Goal: Task Accomplishment & Management: Complete application form

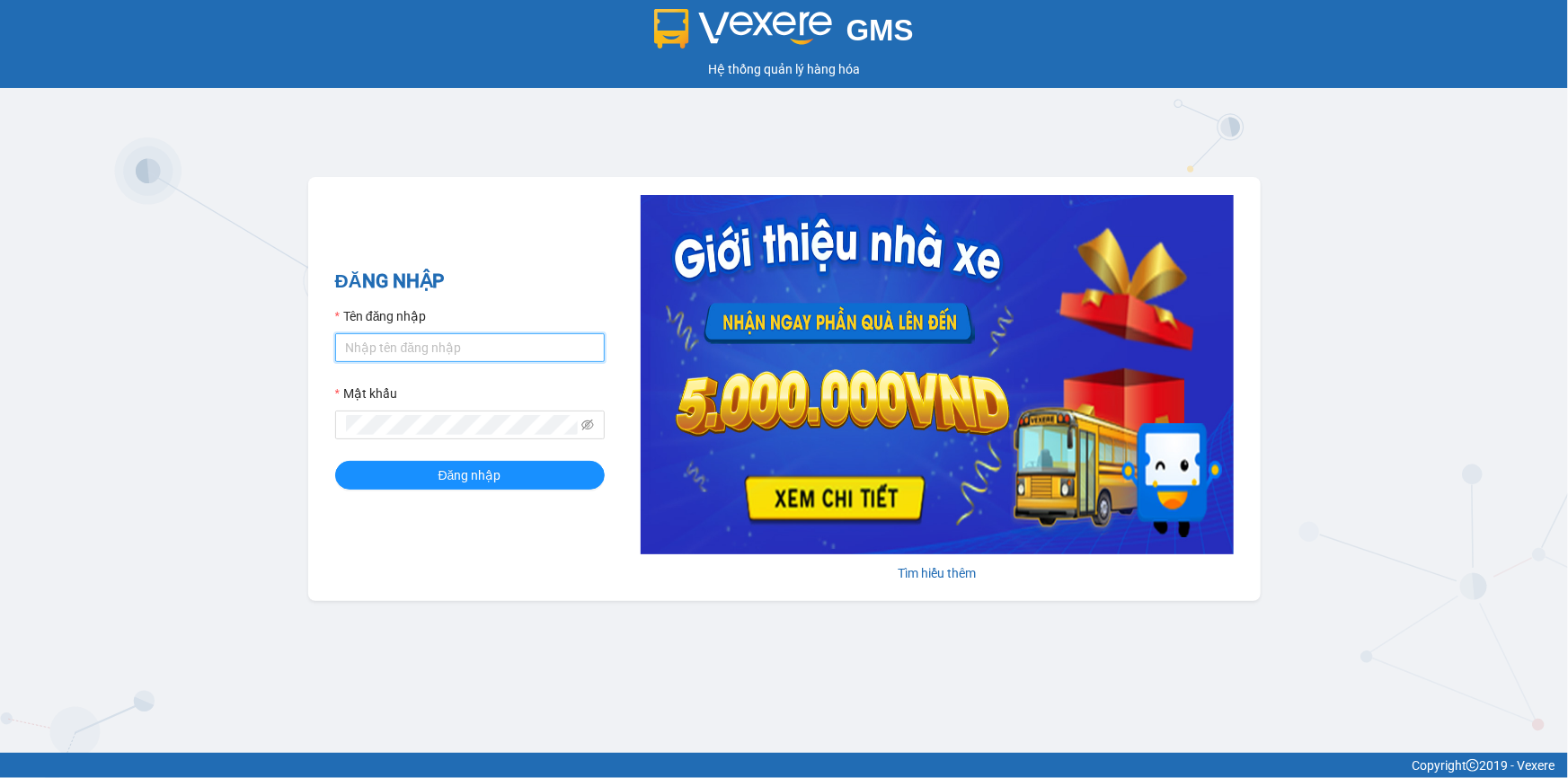
click at [474, 348] on input "Tên đăng nhập" at bounding box center [469, 348] width 270 height 29
click at [424, 352] on input "Tên đăng nhập" at bounding box center [469, 348] width 270 height 29
type input "baotran.phuongnam"
click at [590, 420] on icon "eye-invisible" at bounding box center [588, 425] width 13 height 13
click at [335, 461] on button "Đăng nhập" at bounding box center [469, 476] width 270 height 29
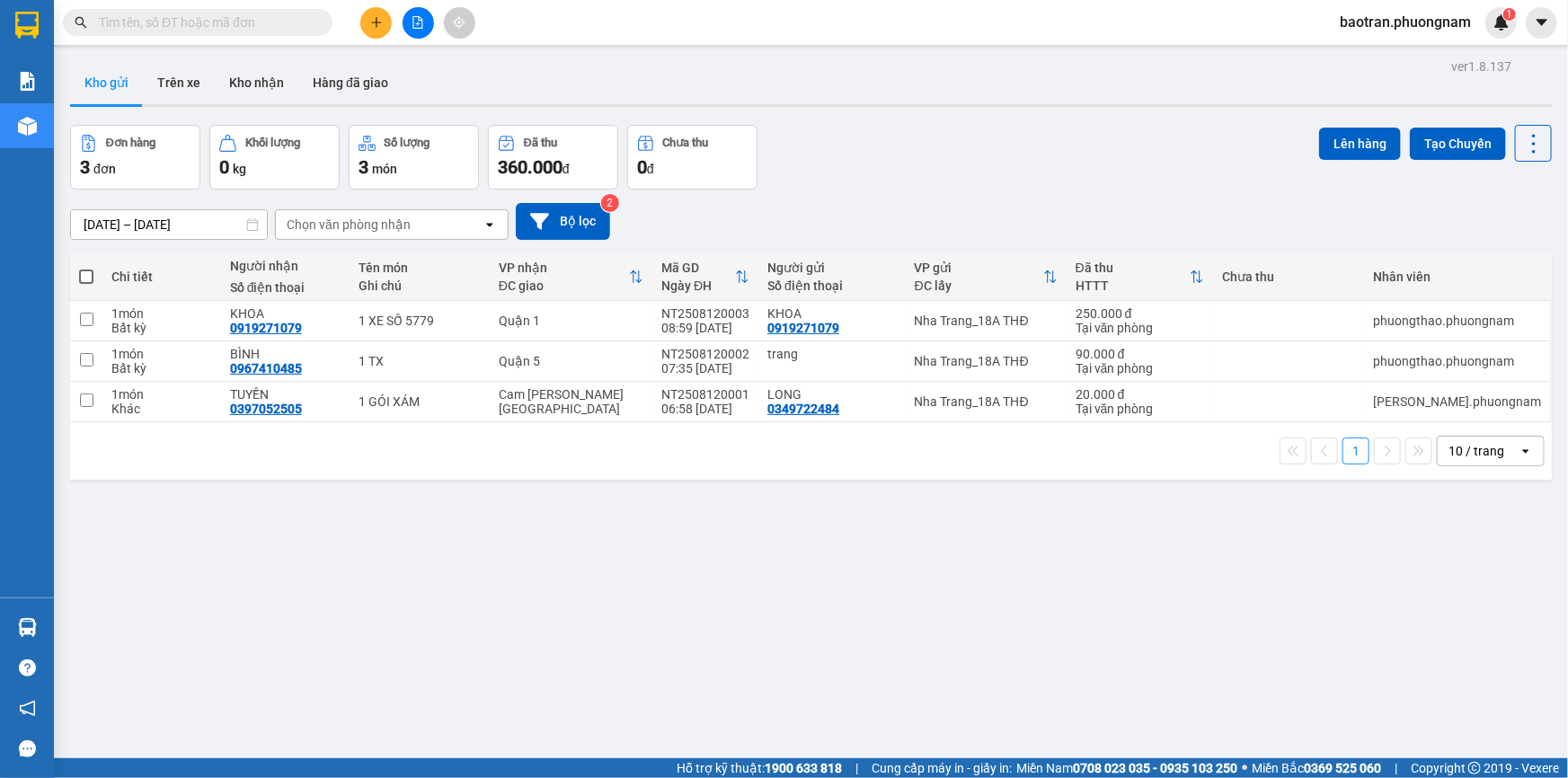
click at [320, 25] on span at bounding box center [320, 23] width 11 height 20
click at [320, 14] on span at bounding box center [320, 23] width 11 height 20
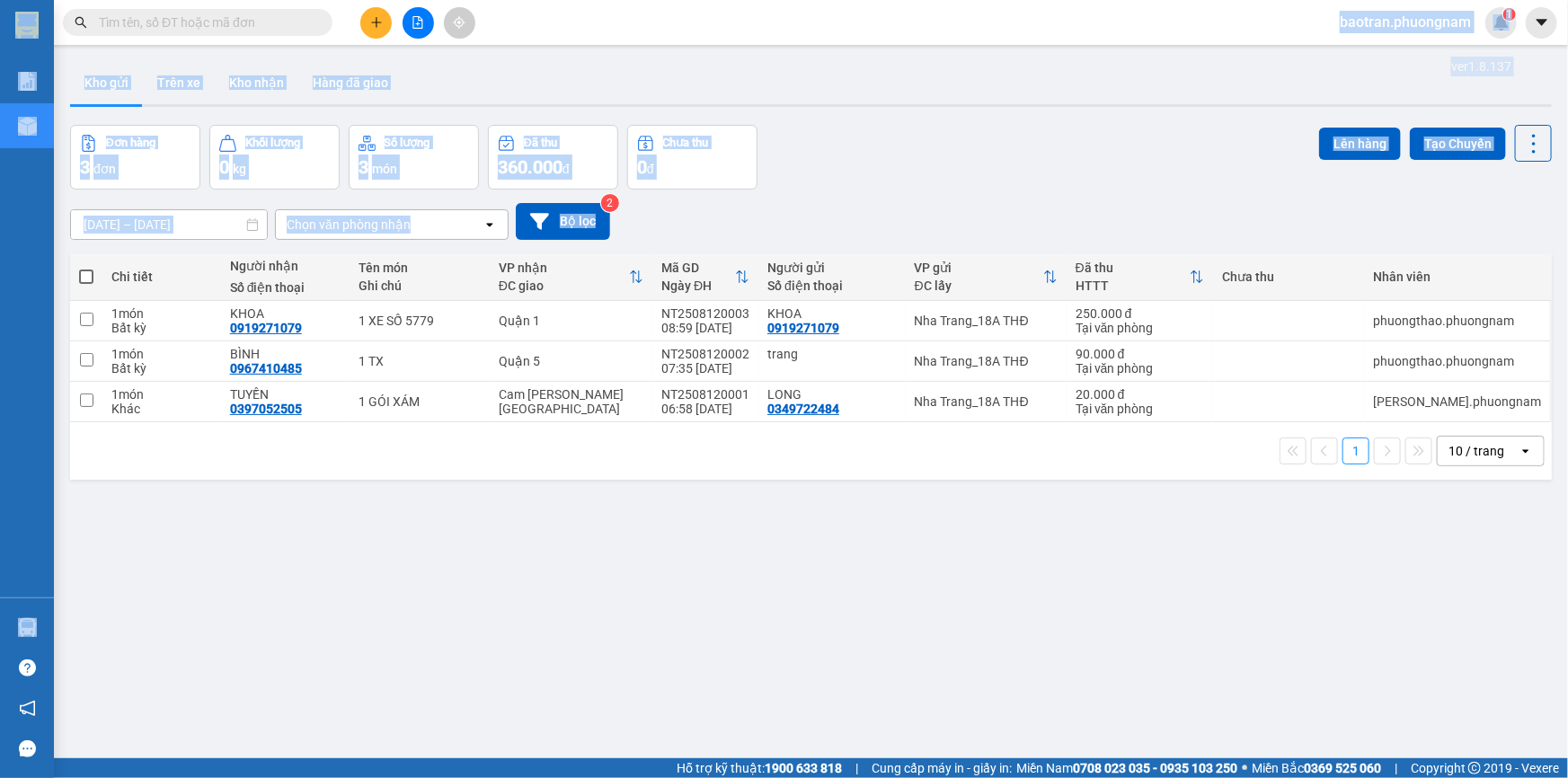
drag, startPoint x: 323, startPoint y: 18, endPoint x: 1105, endPoint y: 635, distance: 996.1
click at [852, 431] on section "Kết quả tìm kiếm ( 0 ) Bộ lọc No Data baotran.phuongnam 1 Báo cáo Kho hàng mới …" at bounding box center [784, 389] width 1568 height 778
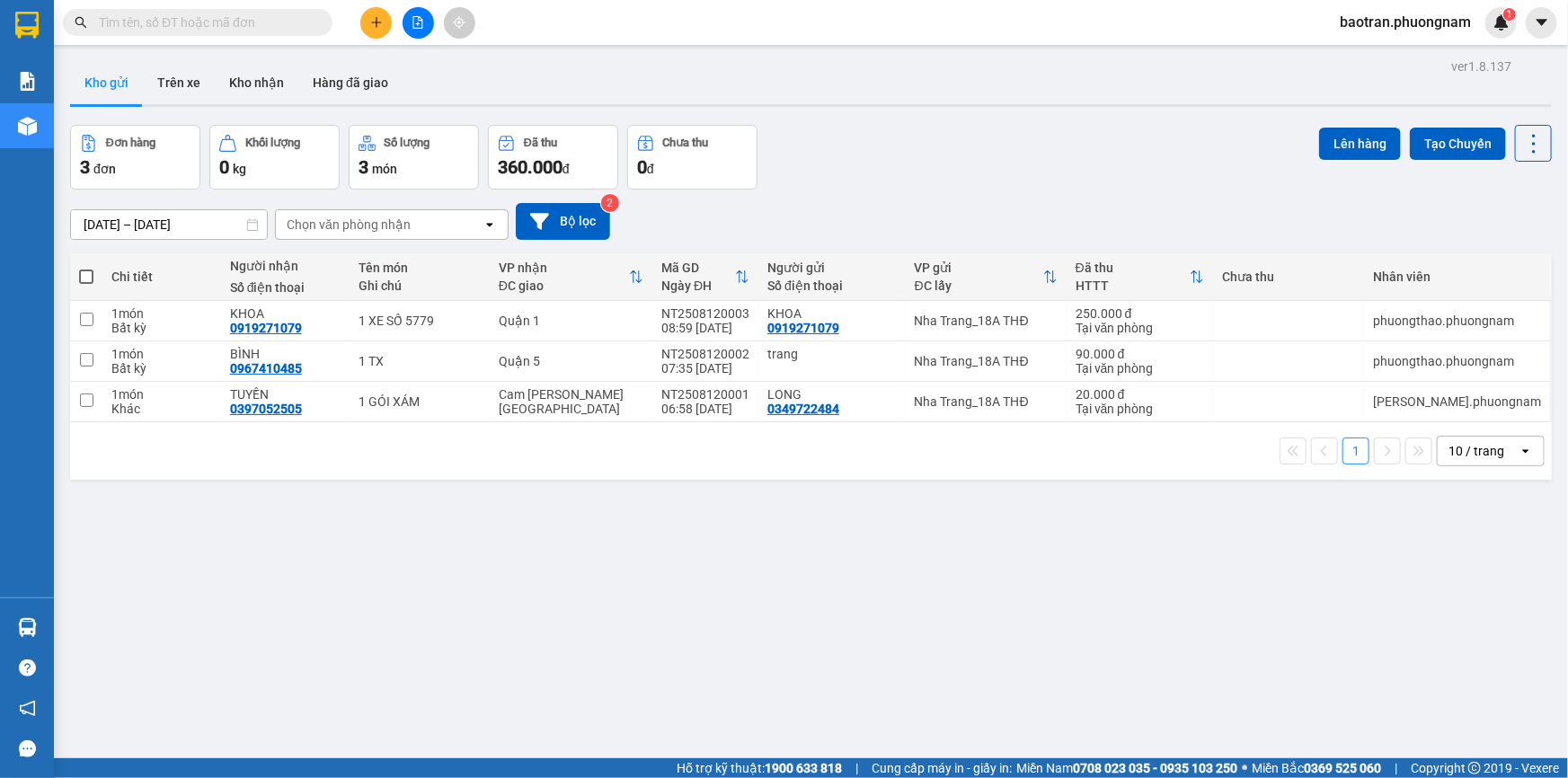
click at [257, 17] on input "text" at bounding box center [205, 23] width 212 height 20
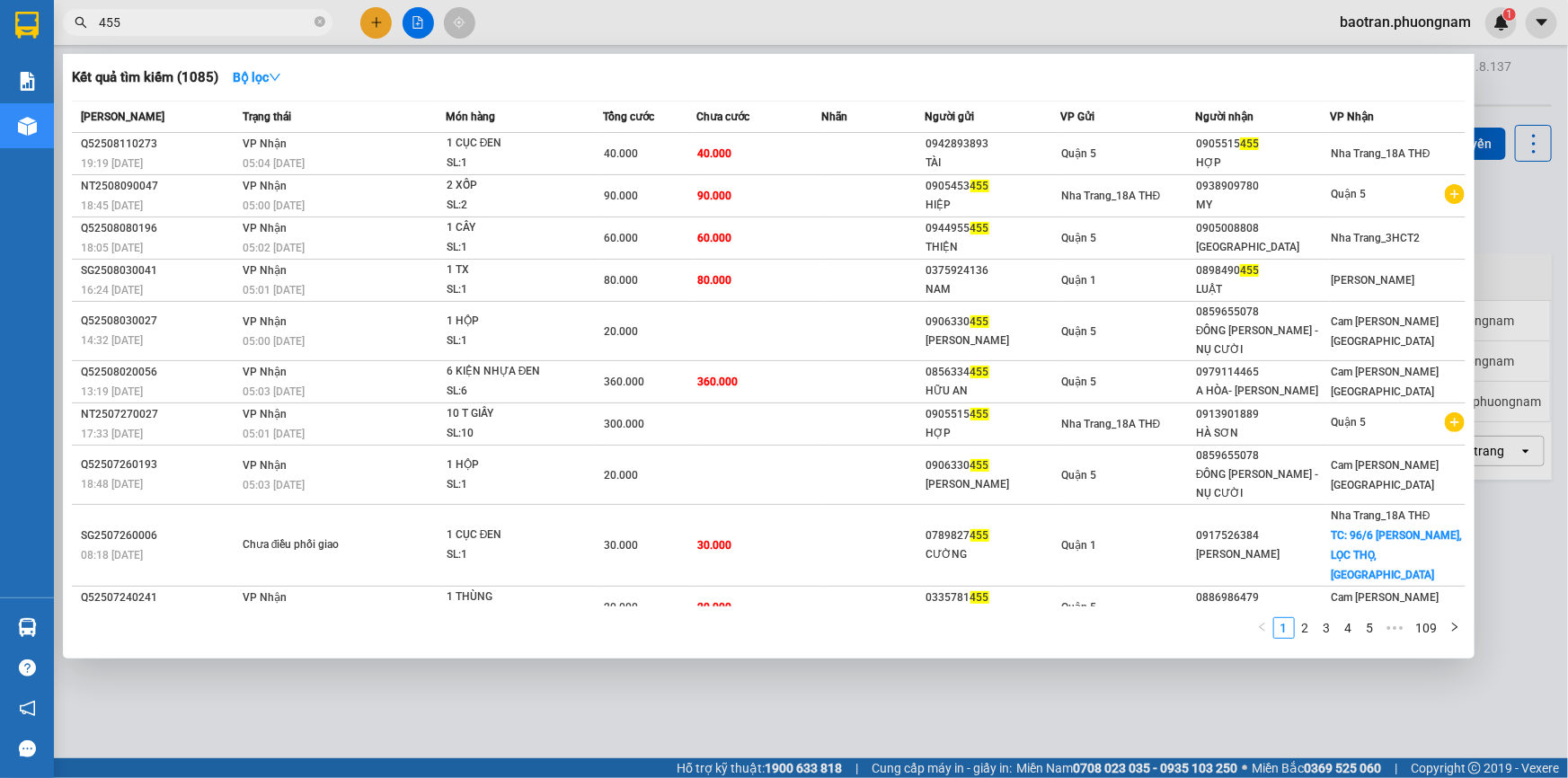
type input "455"
click at [319, 22] on icon "close-circle" at bounding box center [320, 22] width 11 height 11
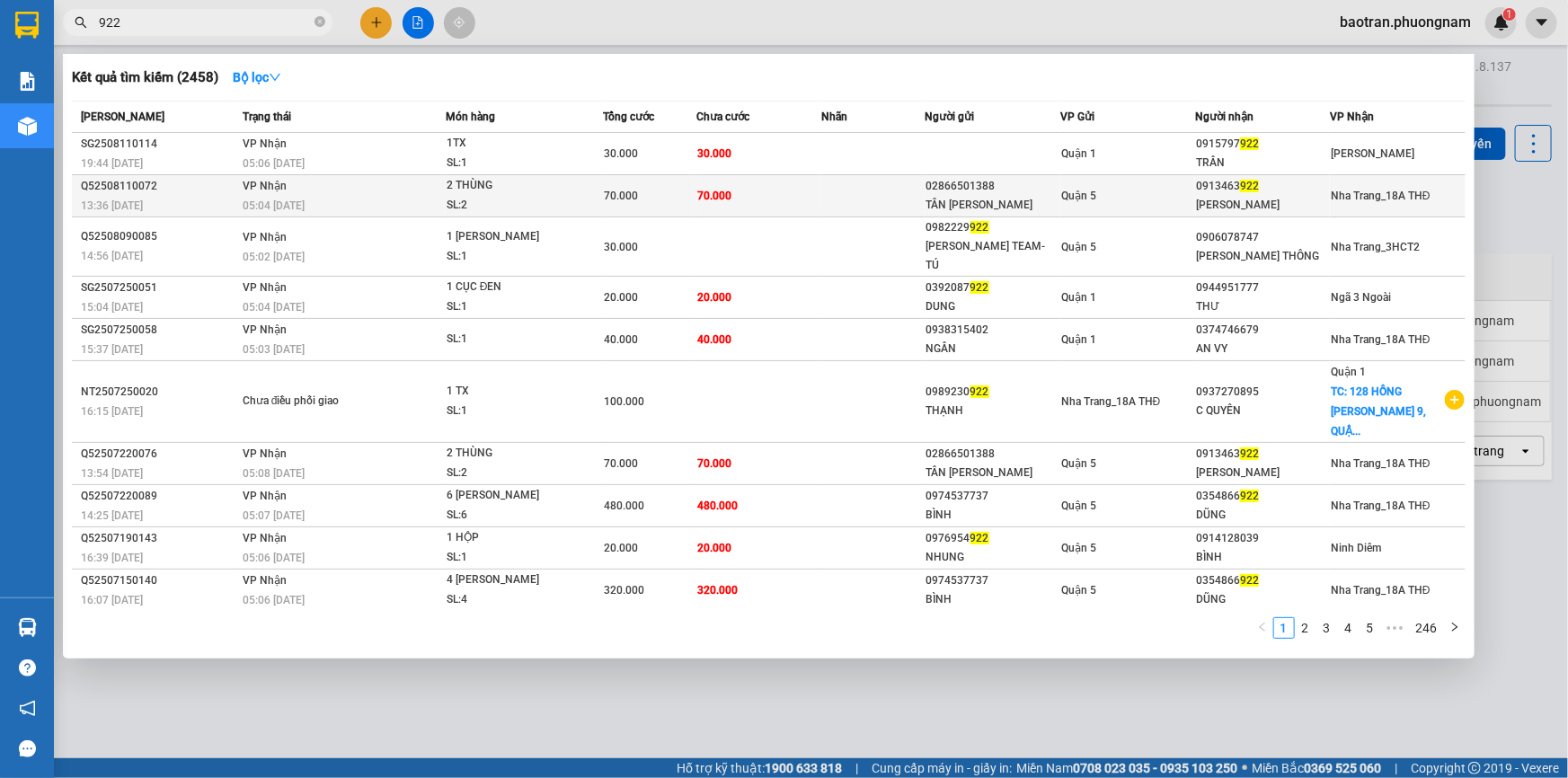
type input "922"
click at [1034, 198] on div "TÂN KIÊN THÀNH" at bounding box center [993, 205] width 133 height 19
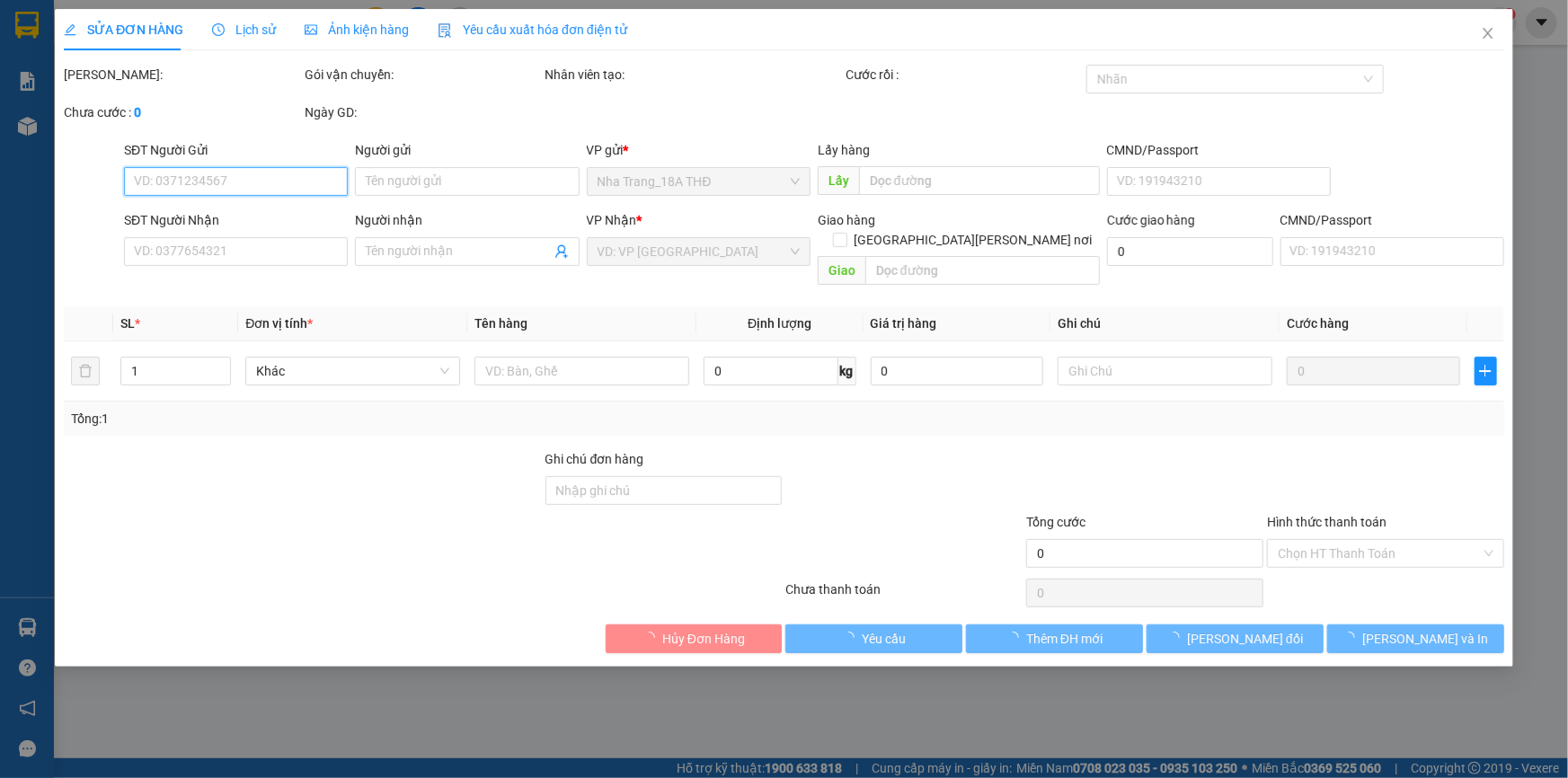
type input "02866501388"
type input "TÂN KIÊN THÀNH"
type input "0913463922"
type input "PHONG THÀNH"
type input "70.000"
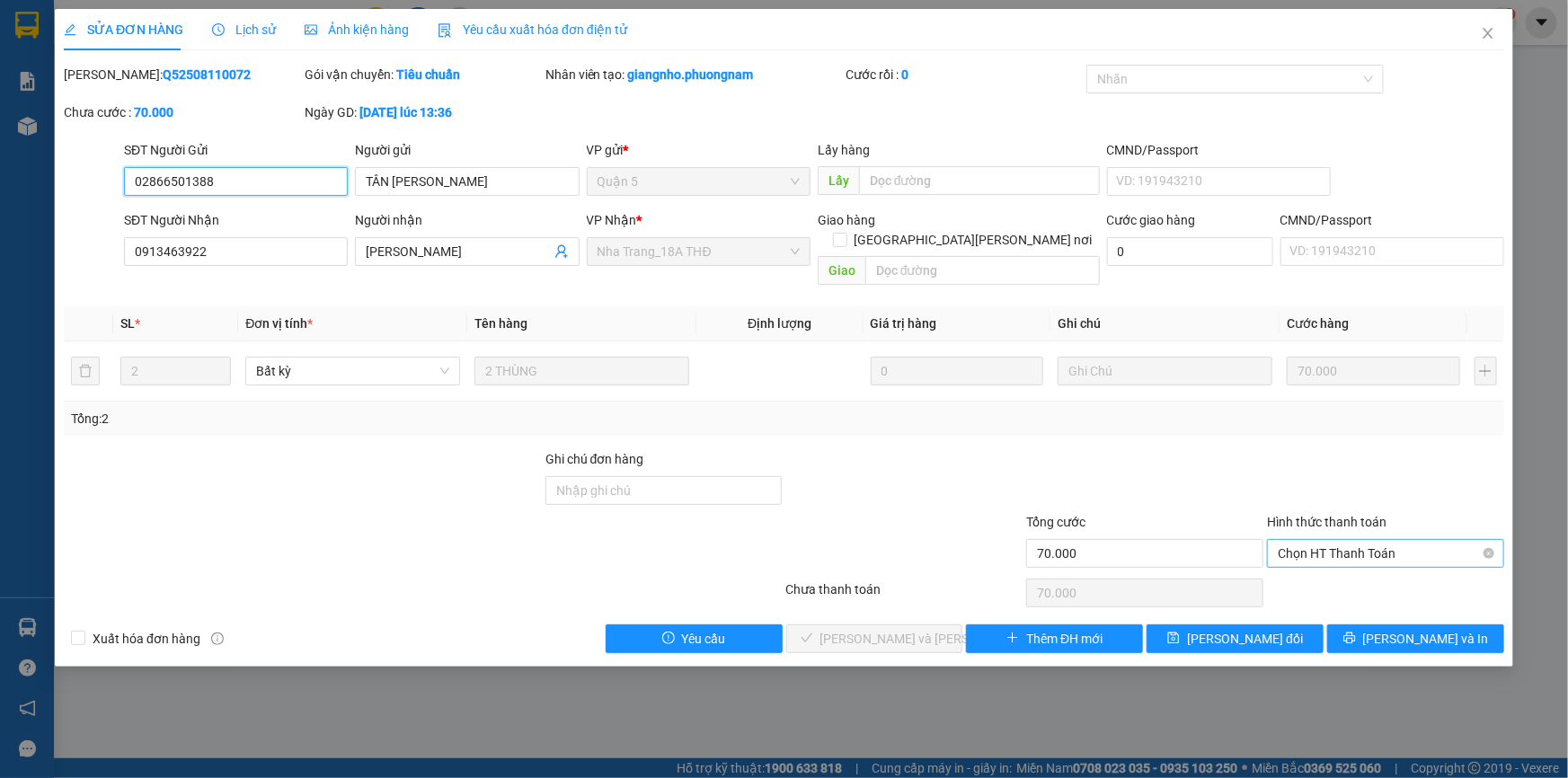
click at [1353, 540] on span "Chọn HT Thanh Toán" at bounding box center [1386, 554] width 216 height 27
click at [1318, 566] on div "Tại văn phòng" at bounding box center [1386, 569] width 216 height 20
type input "0"
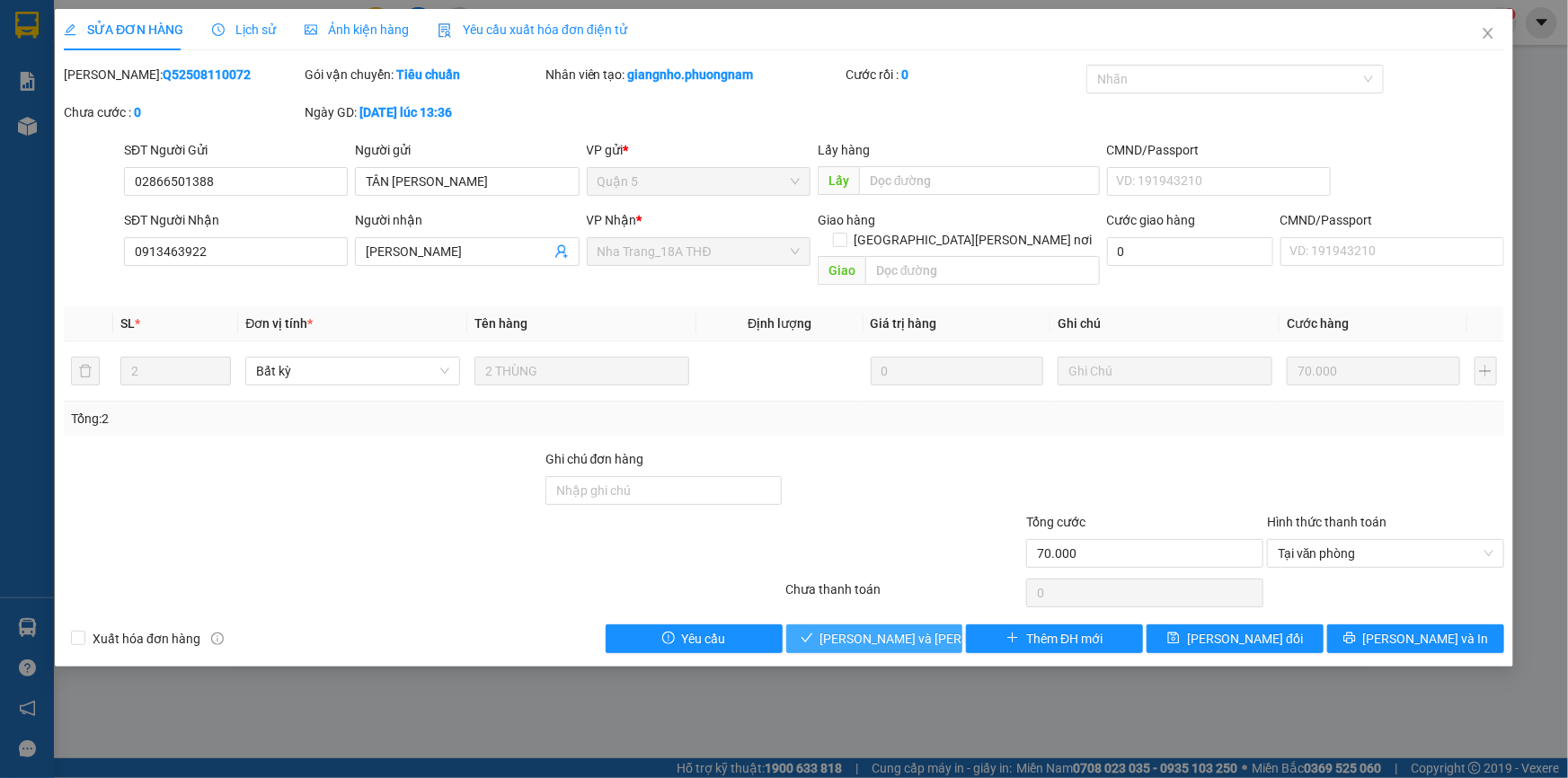
click at [893, 629] on span "Lưu và Giao hàng" at bounding box center [941, 639] width 242 height 20
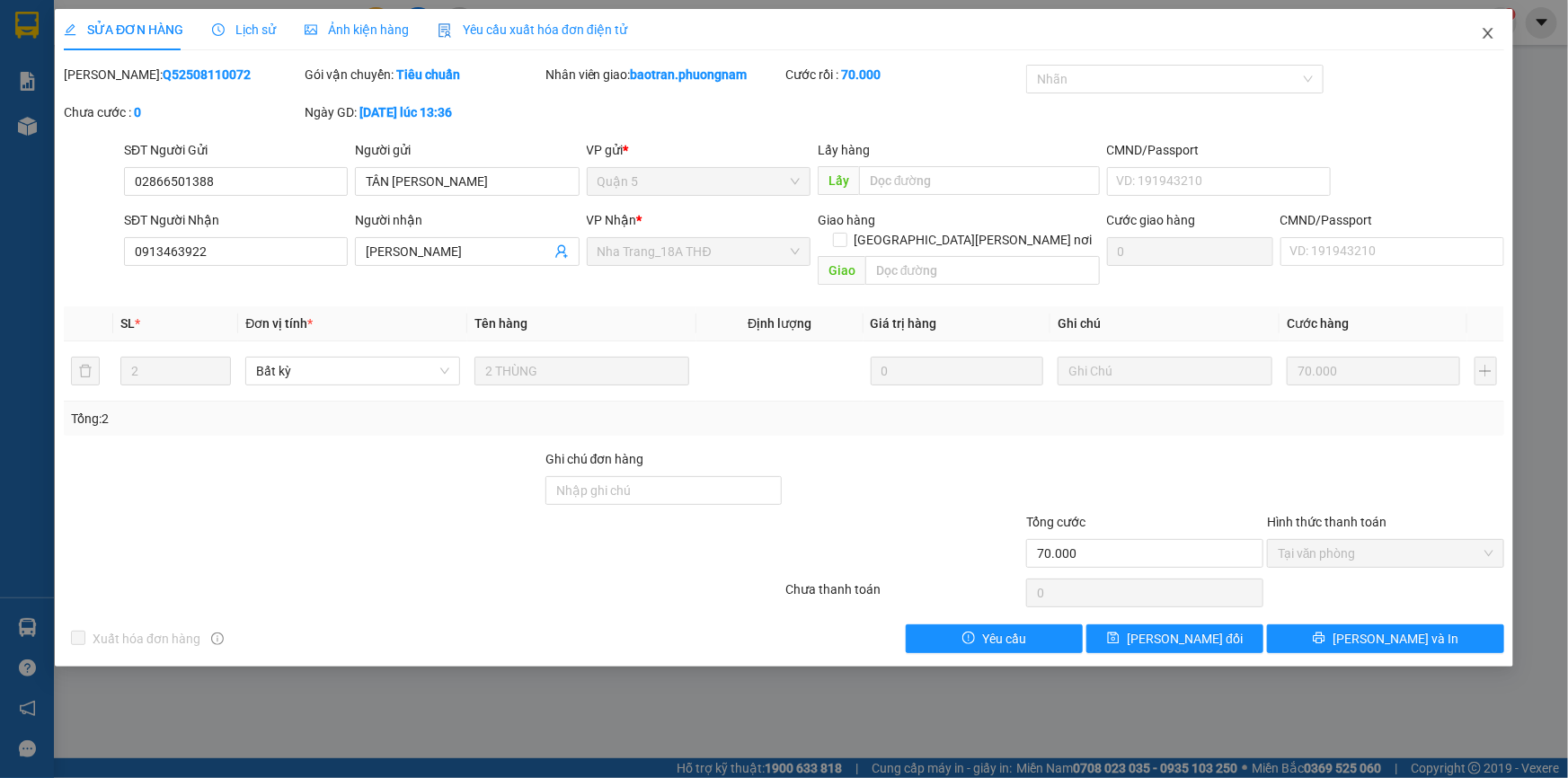
click at [1493, 34] on icon "close" at bounding box center [1488, 34] width 15 height 15
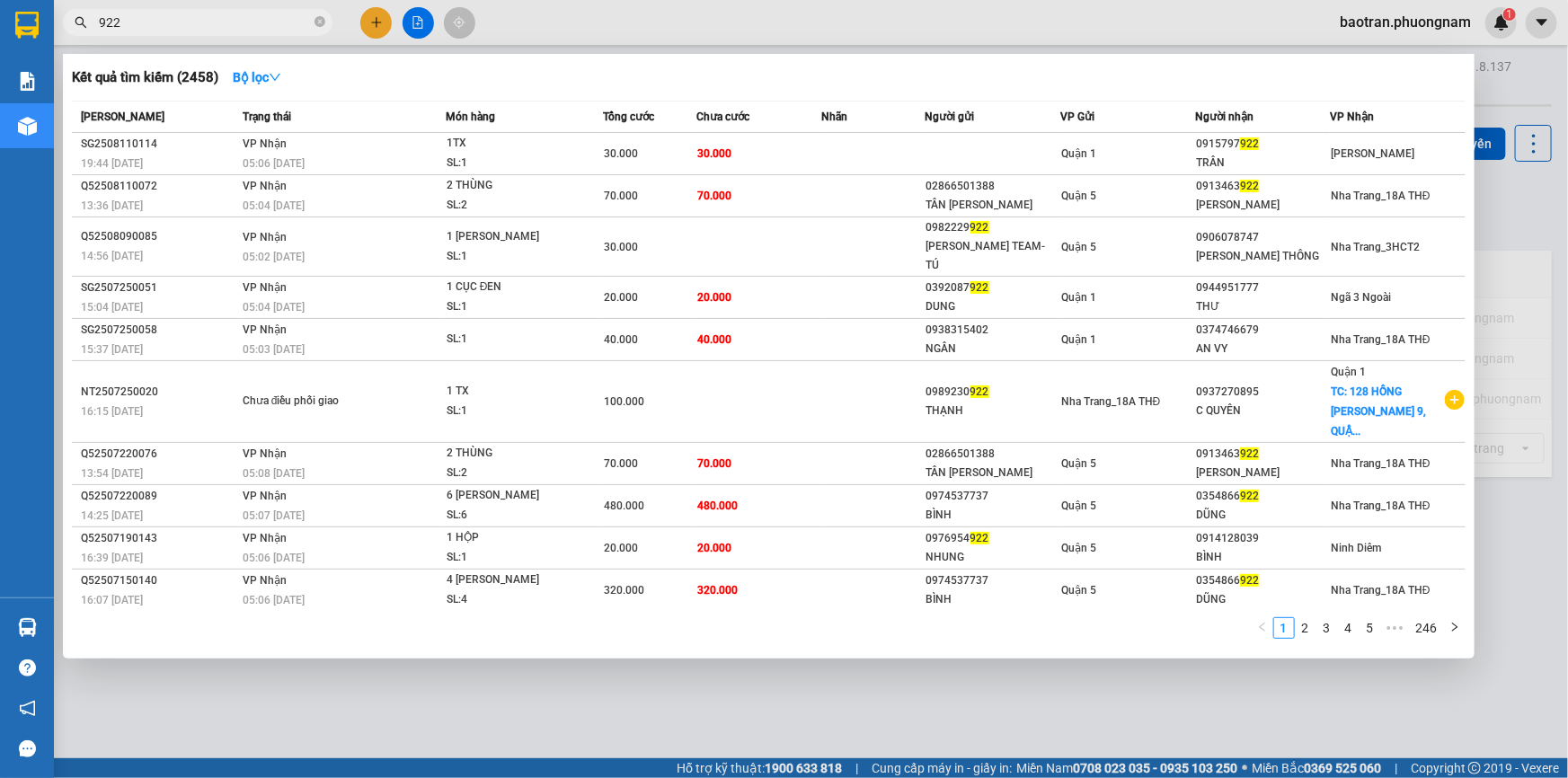
click at [208, 18] on input "922" at bounding box center [205, 23] width 212 height 20
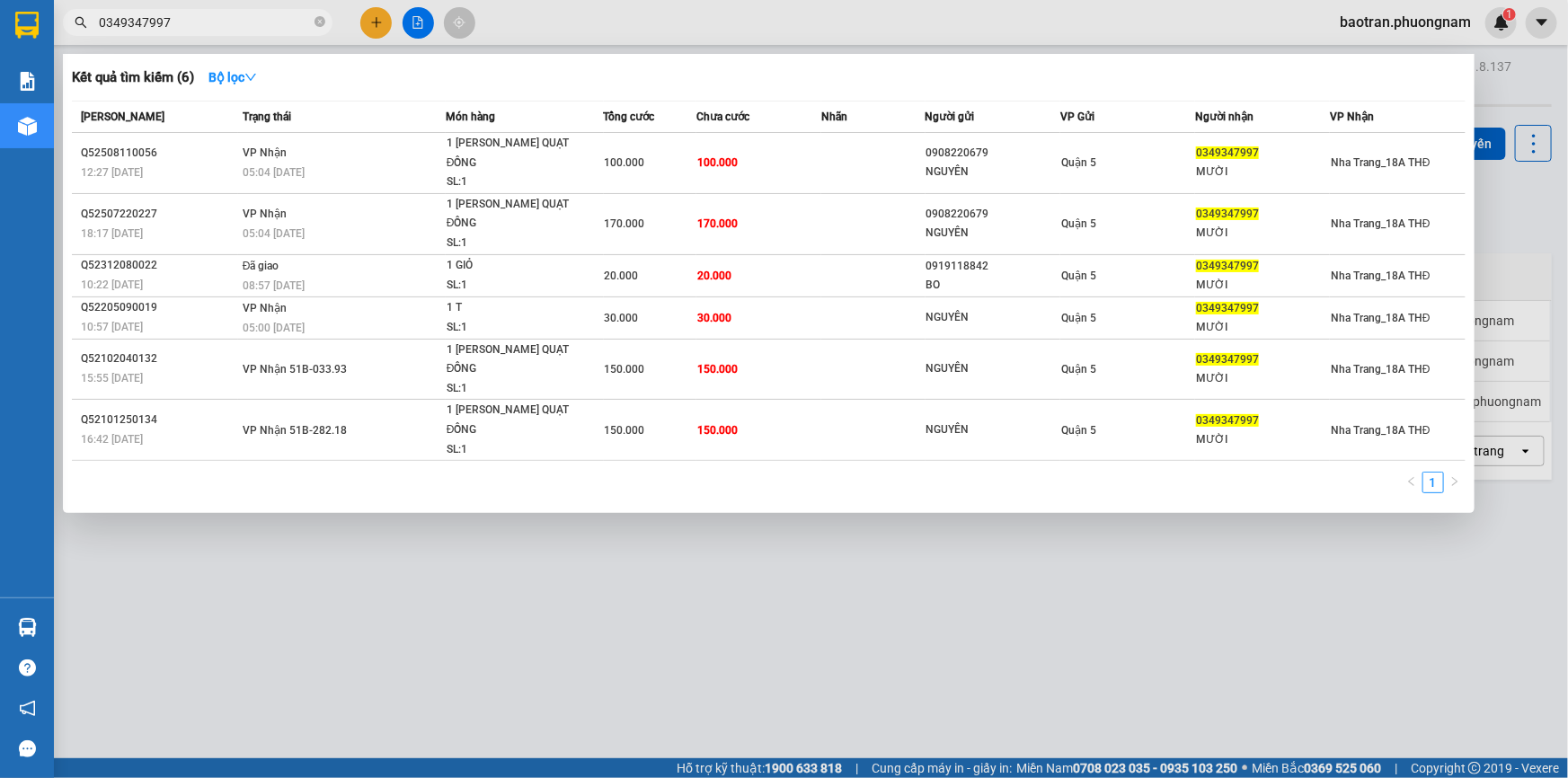
type input "0349347997"
